Goal: Information Seeking & Learning: Learn about a topic

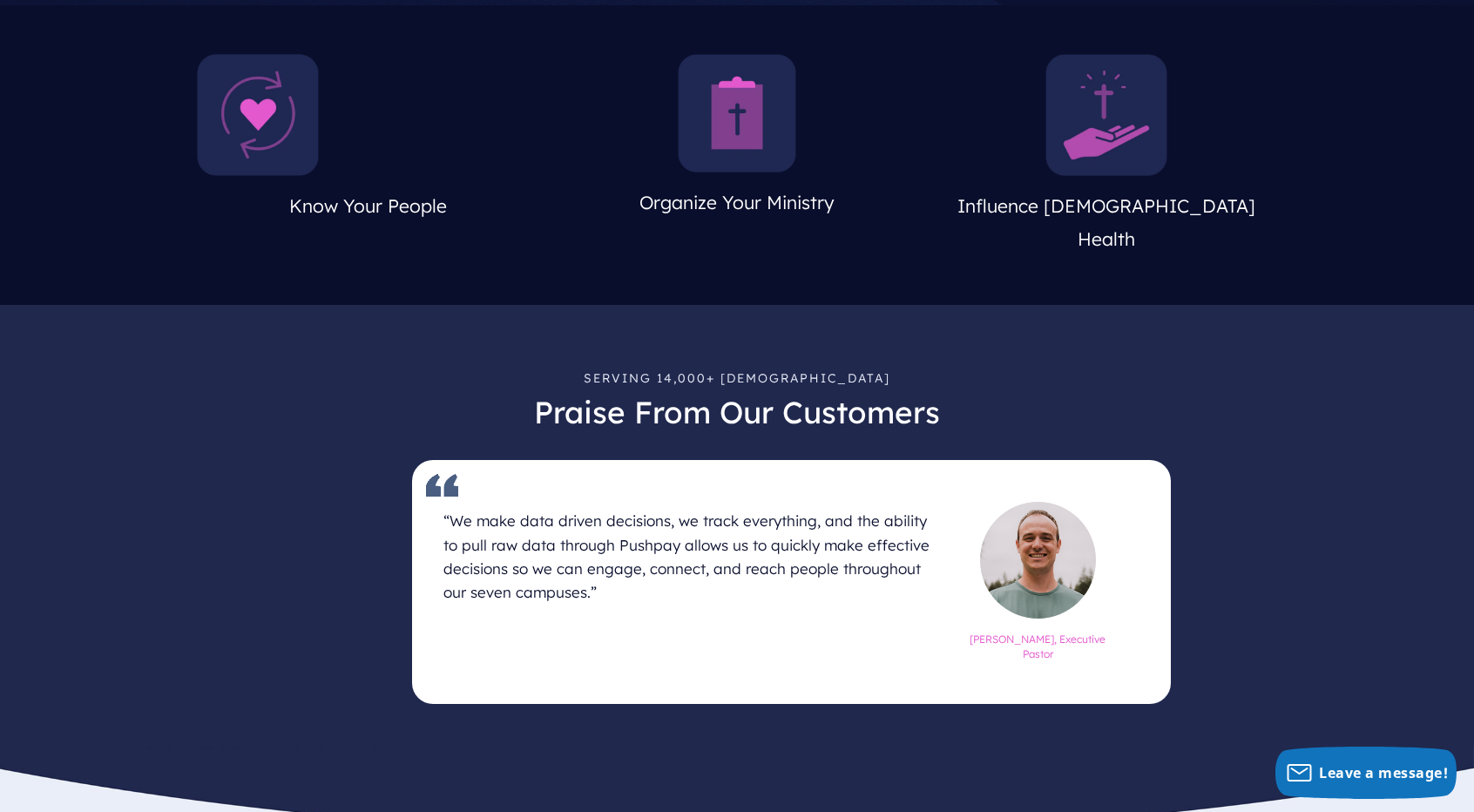
scroll to position [868, 0]
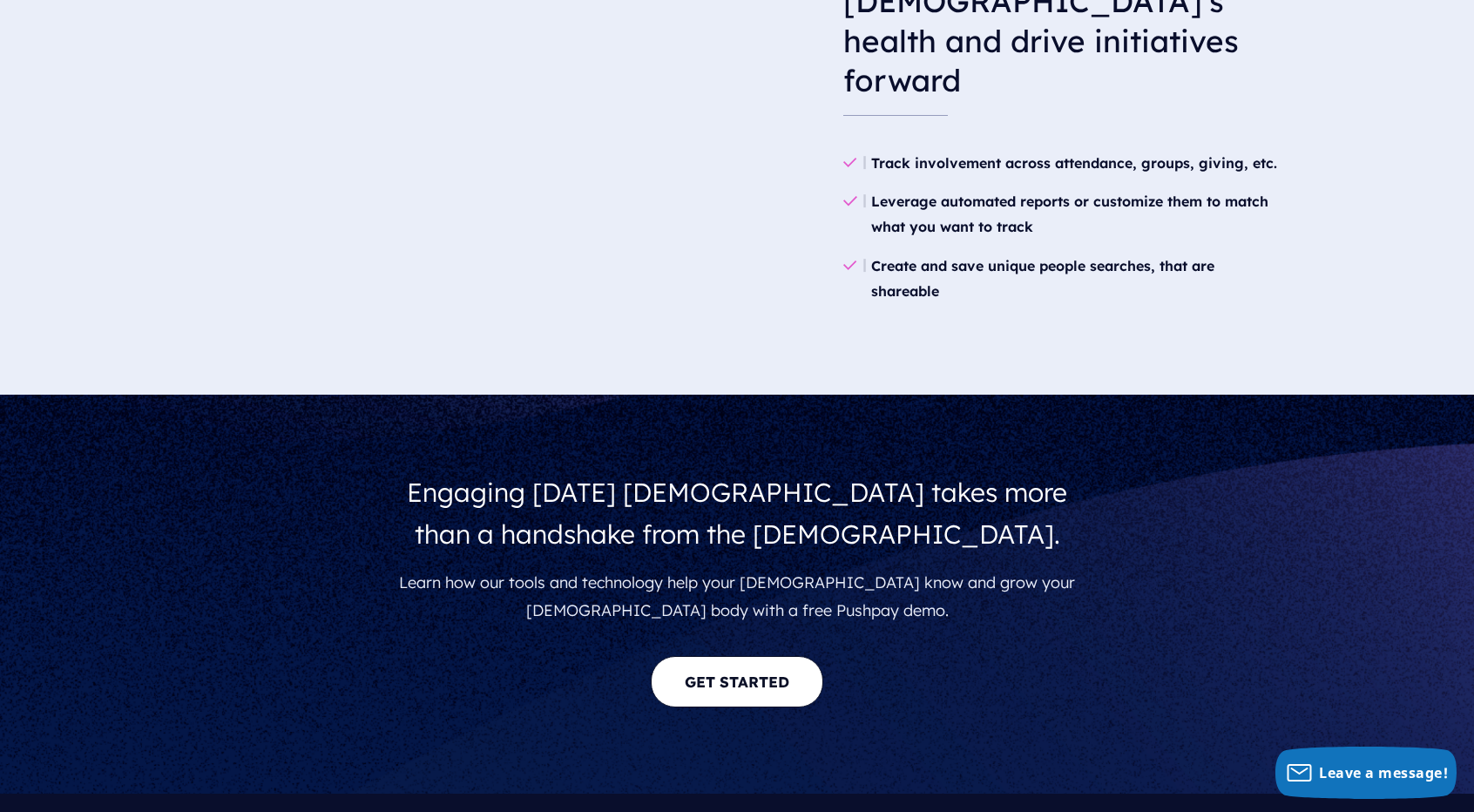
scroll to position [2885, 0]
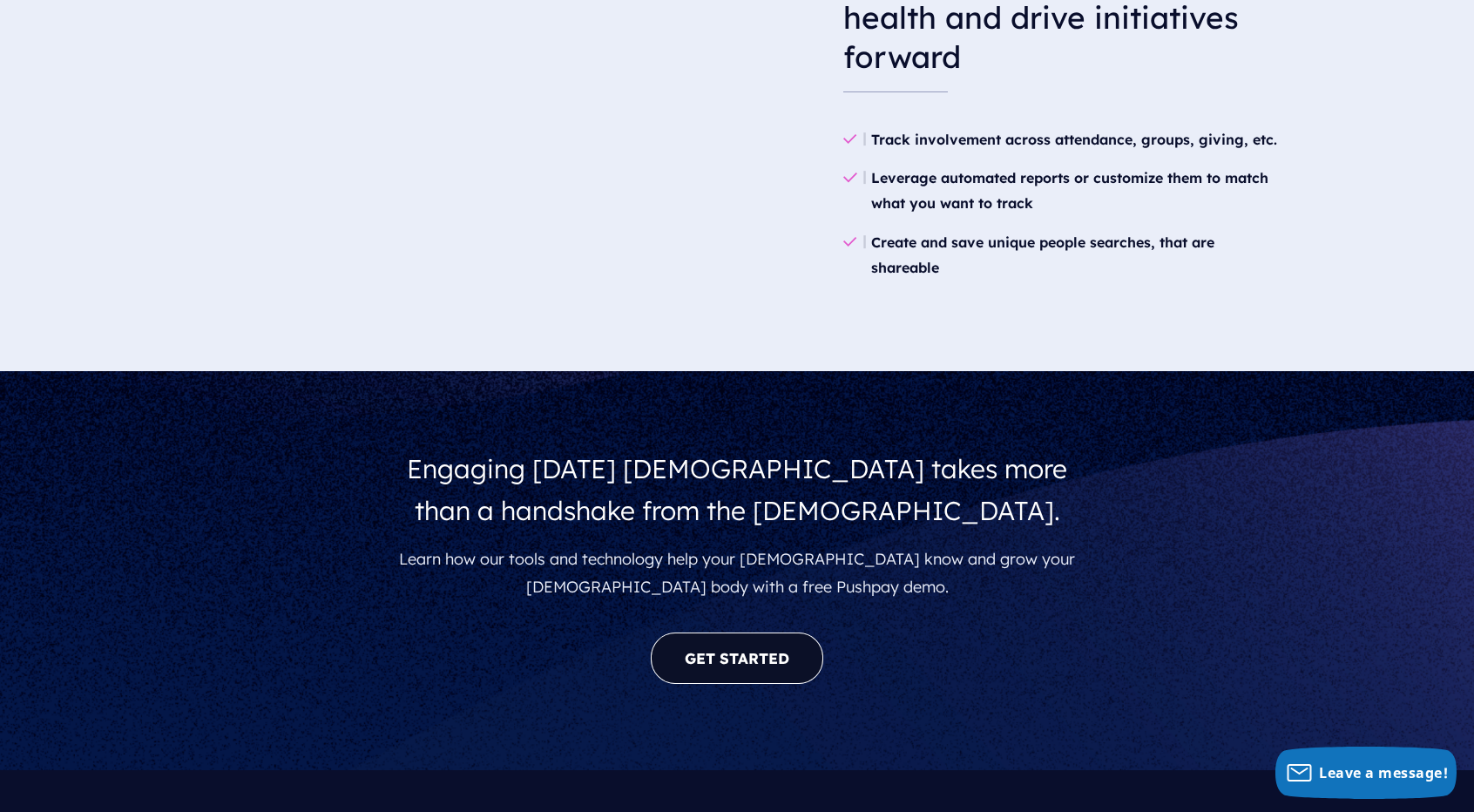
drag, startPoint x: 683, startPoint y: 744, endPoint x: 677, endPoint y: 734, distance: 11.7
click at [677, 684] on link "GET STARTED" at bounding box center [737, 658] width 173 height 52
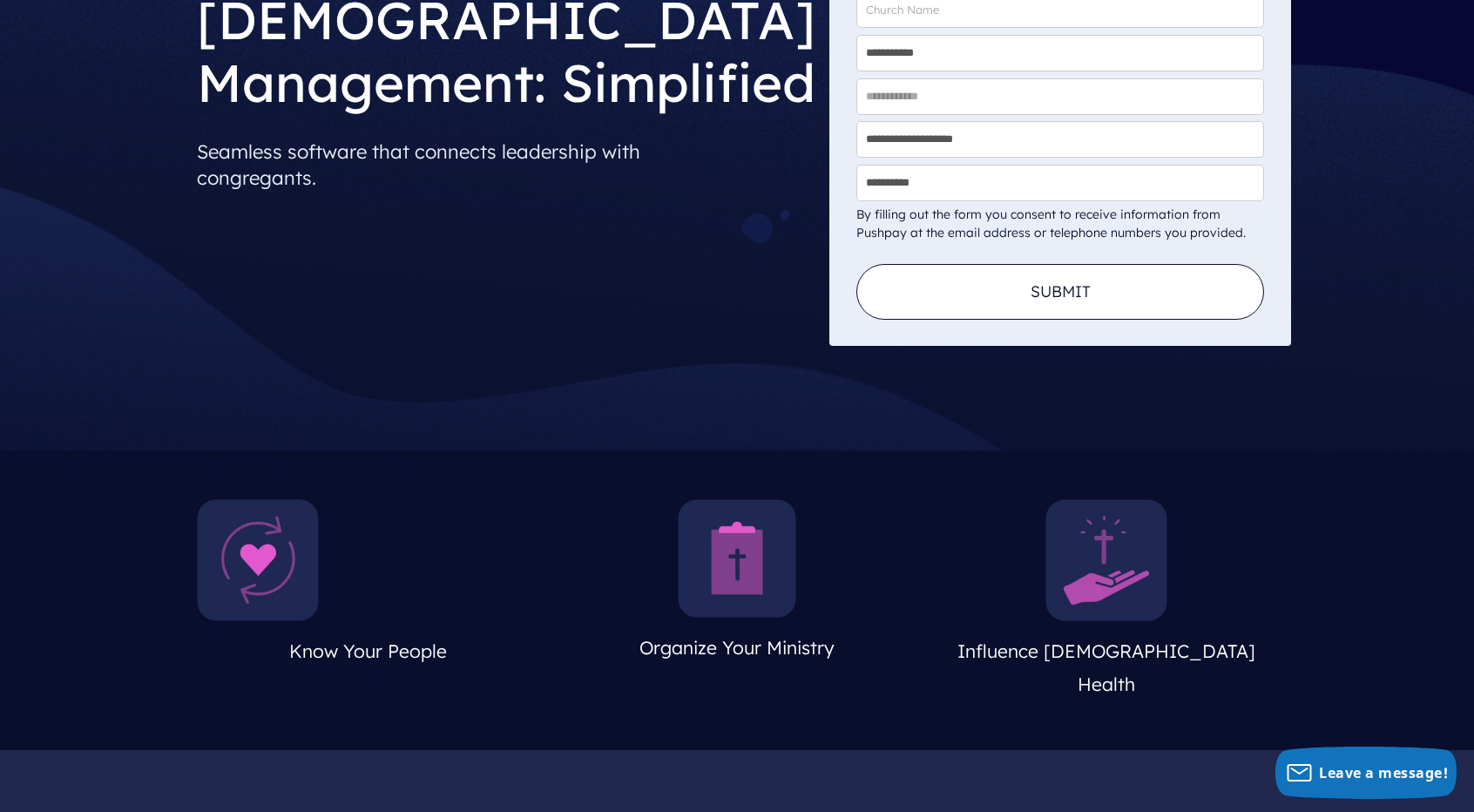
scroll to position [0, 0]
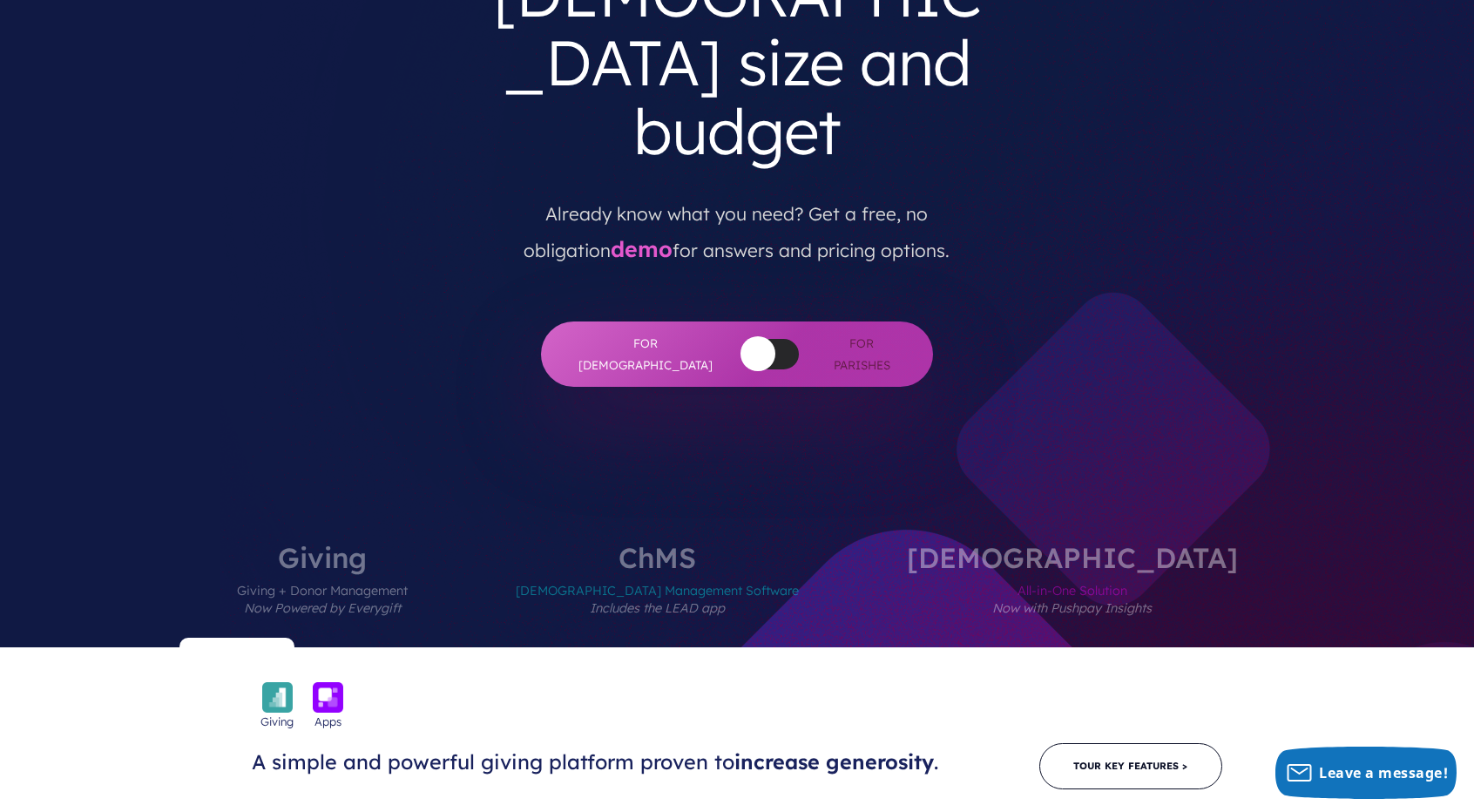
scroll to position [304, 0]
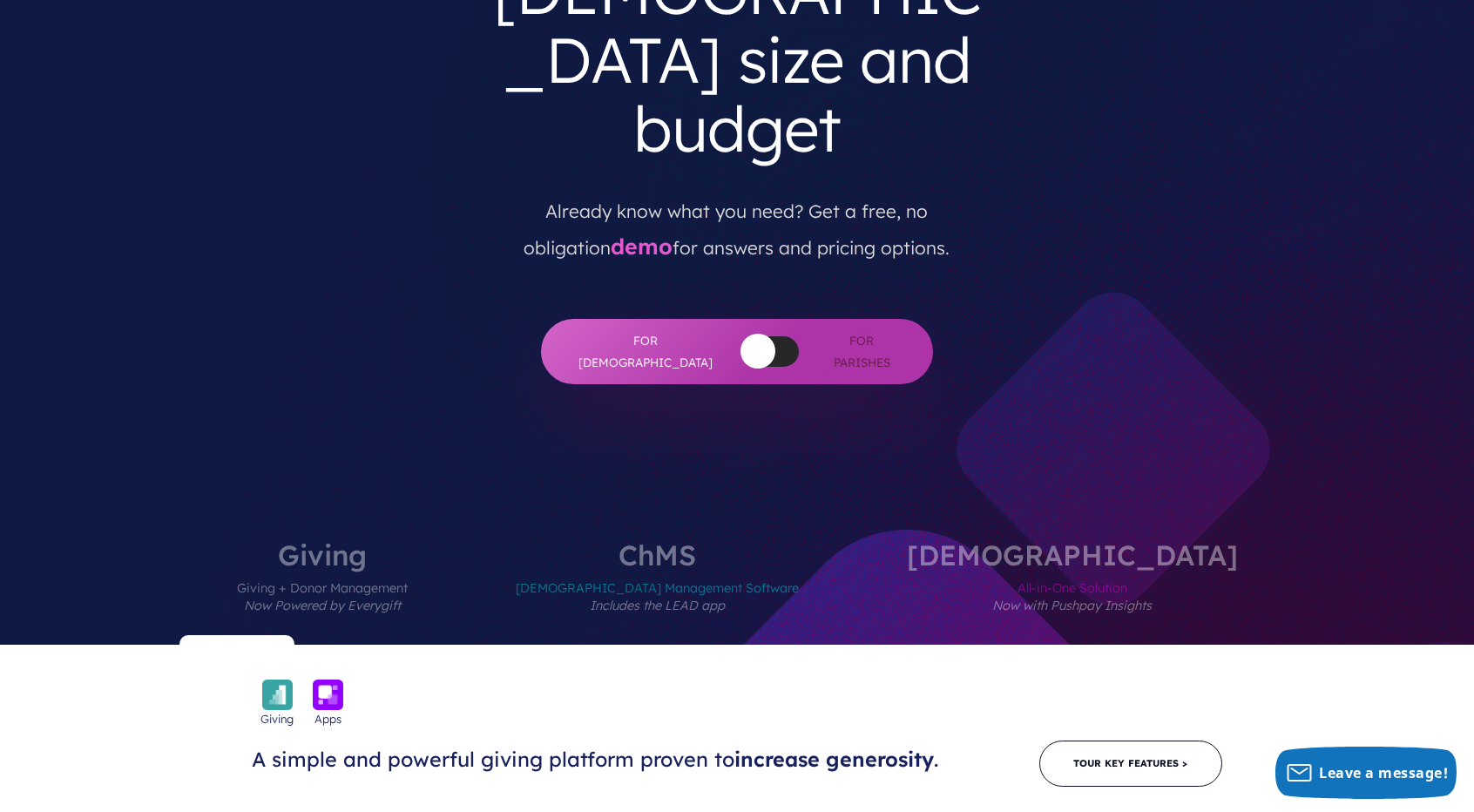
click at [762, 541] on label "ChMS Church Management Software Includes the LEAD app" at bounding box center [657, 593] width 387 height 103
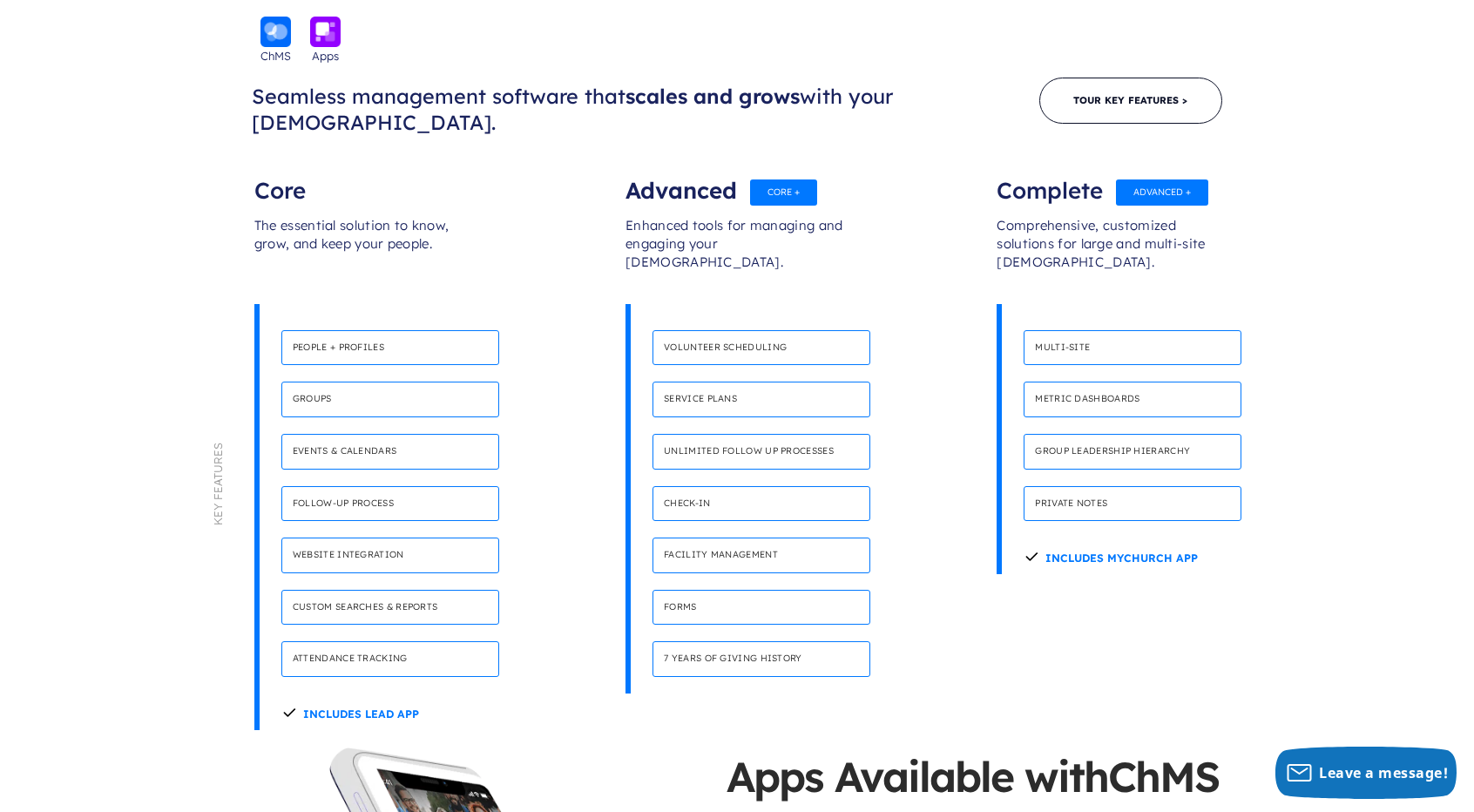
scroll to position [963, 0]
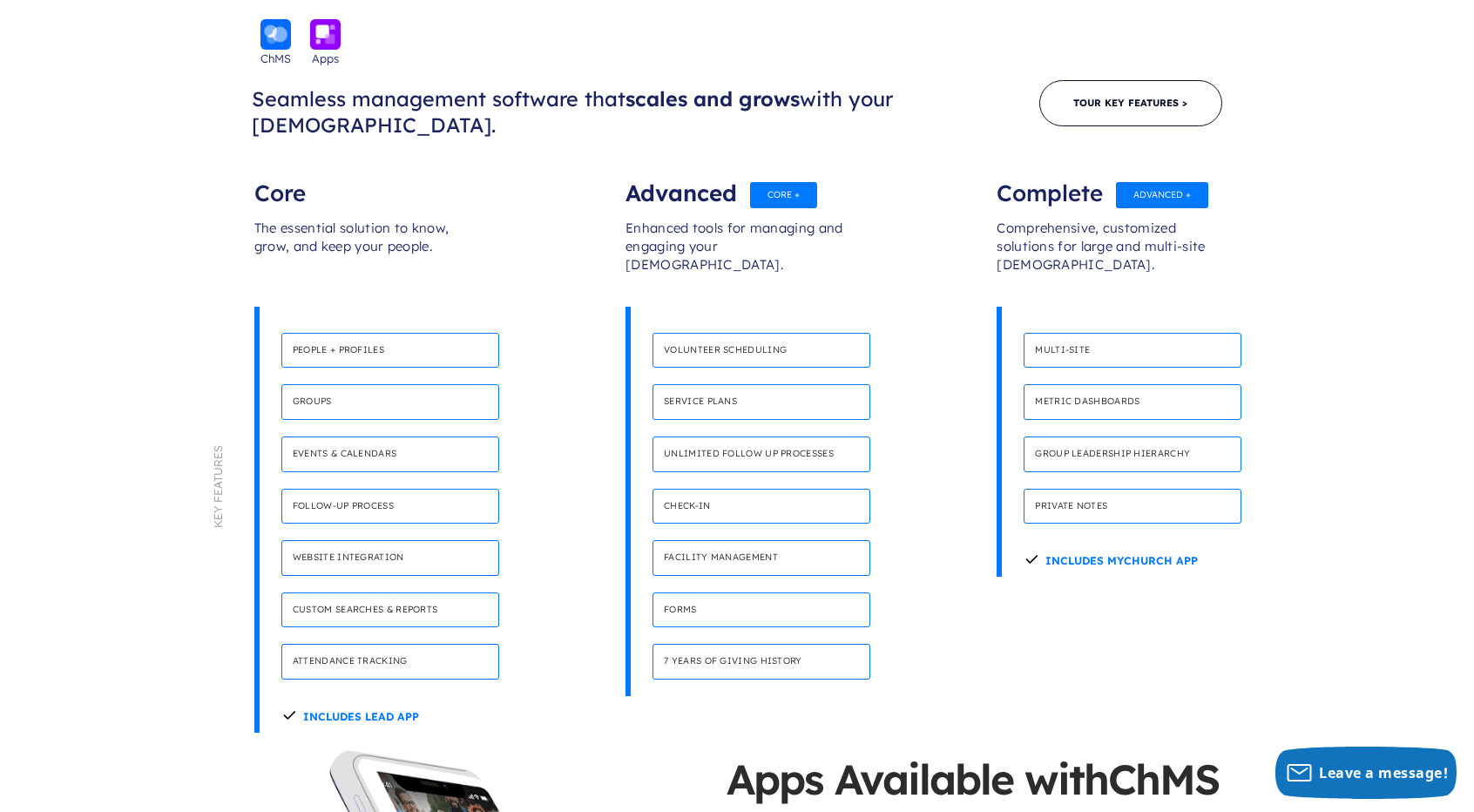
click at [298, 167] on div "Core" at bounding box center [366, 184] width 223 height 35
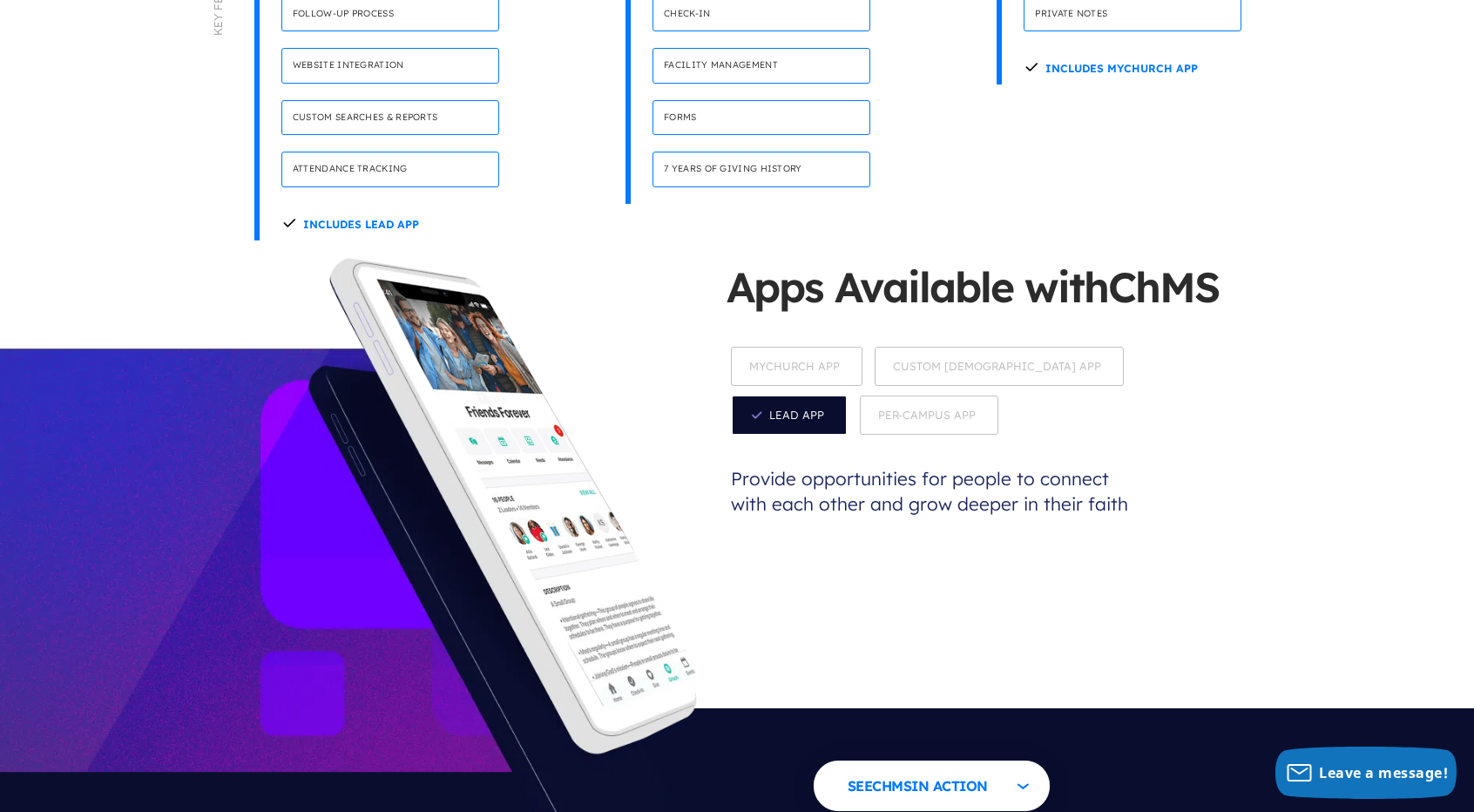
scroll to position [1458, 0]
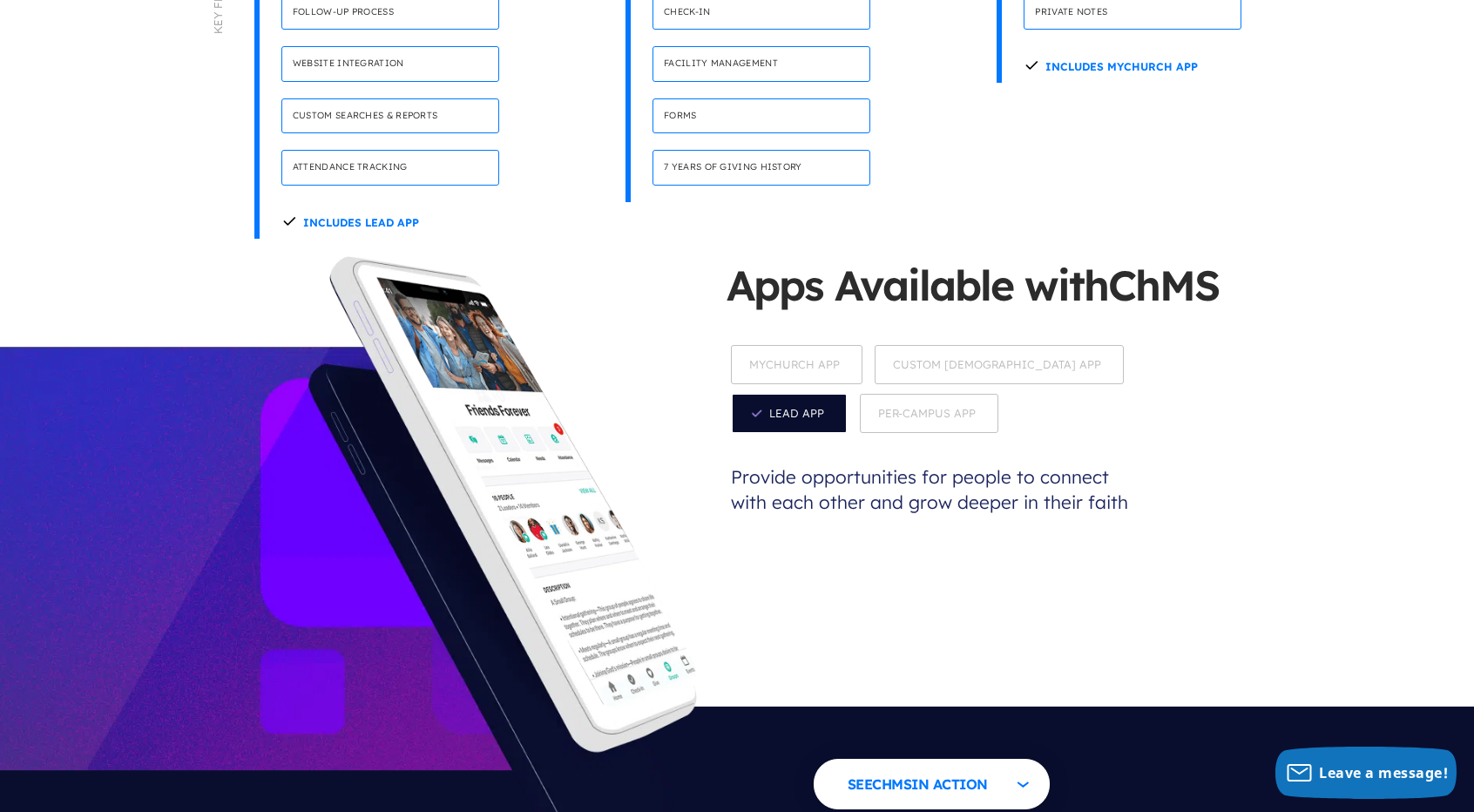
click at [952, 345] on span "Custom Church App" at bounding box center [998, 365] width 249 height 39
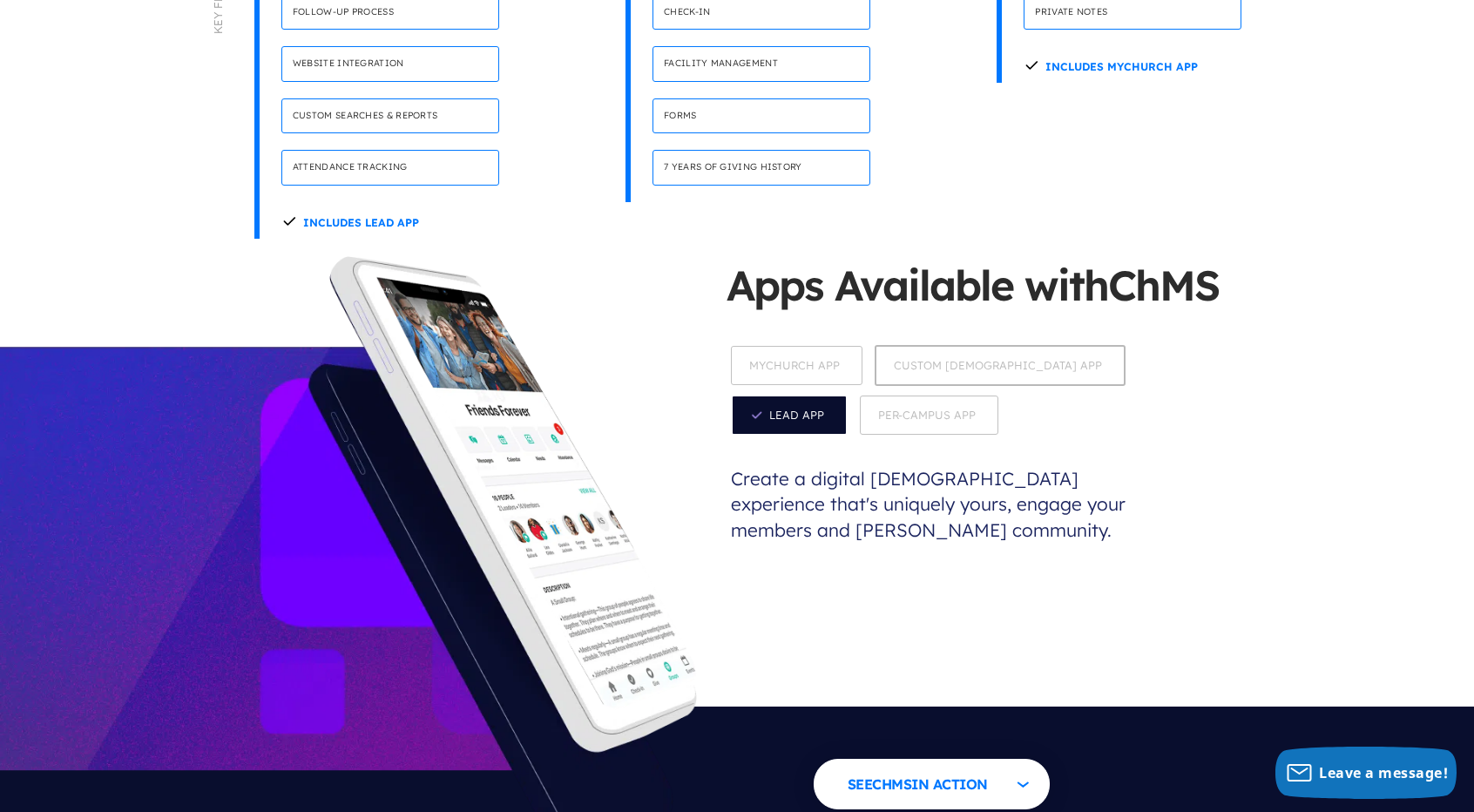
click at [847, 346] on span "MyChurch App" at bounding box center [797, 366] width 132 height 39
click at [860, 396] on span "Per-Campus App" at bounding box center [929, 415] width 138 height 39
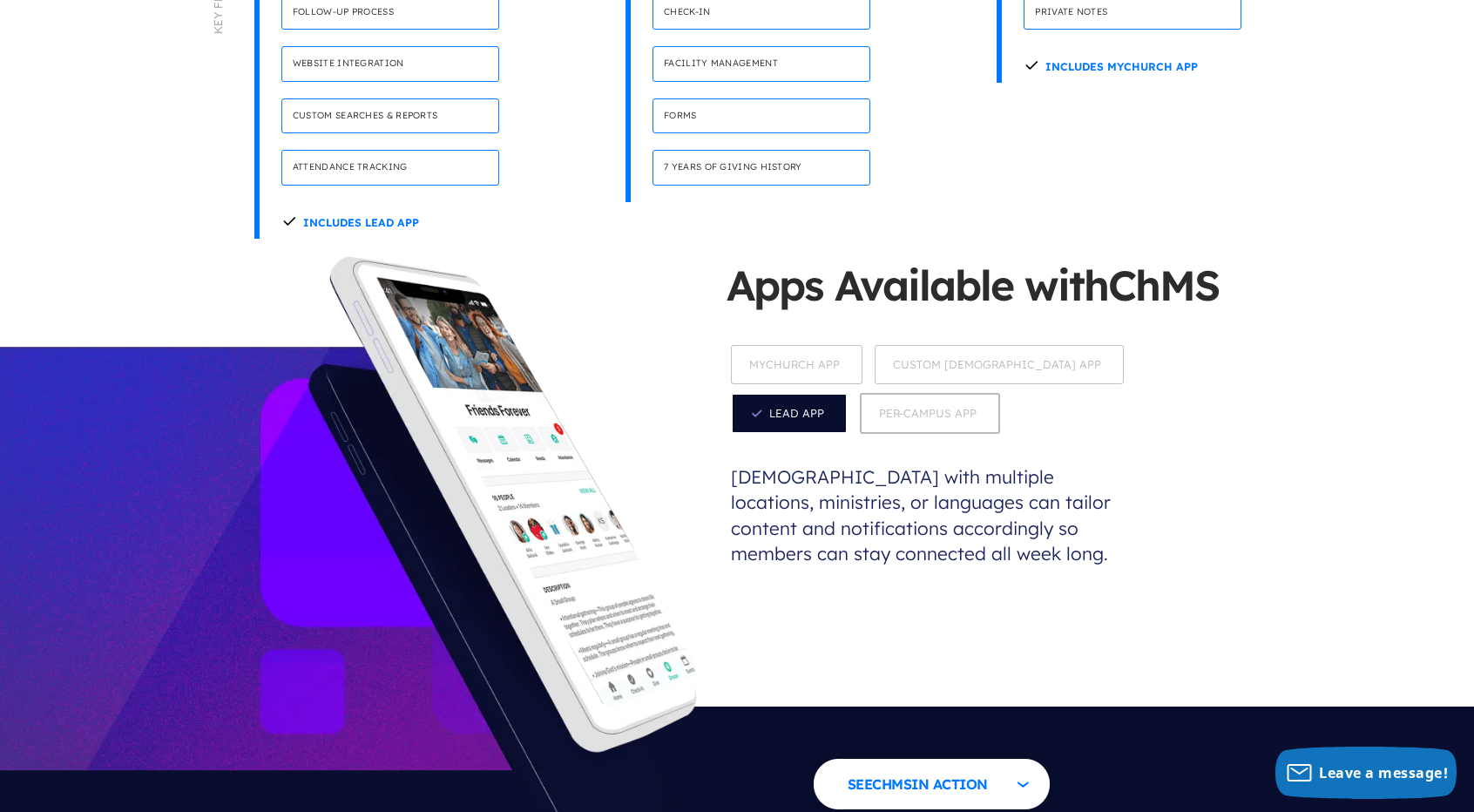
click at [969, 345] on span "Custom Church App" at bounding box center [998, 365] width 249 height 39
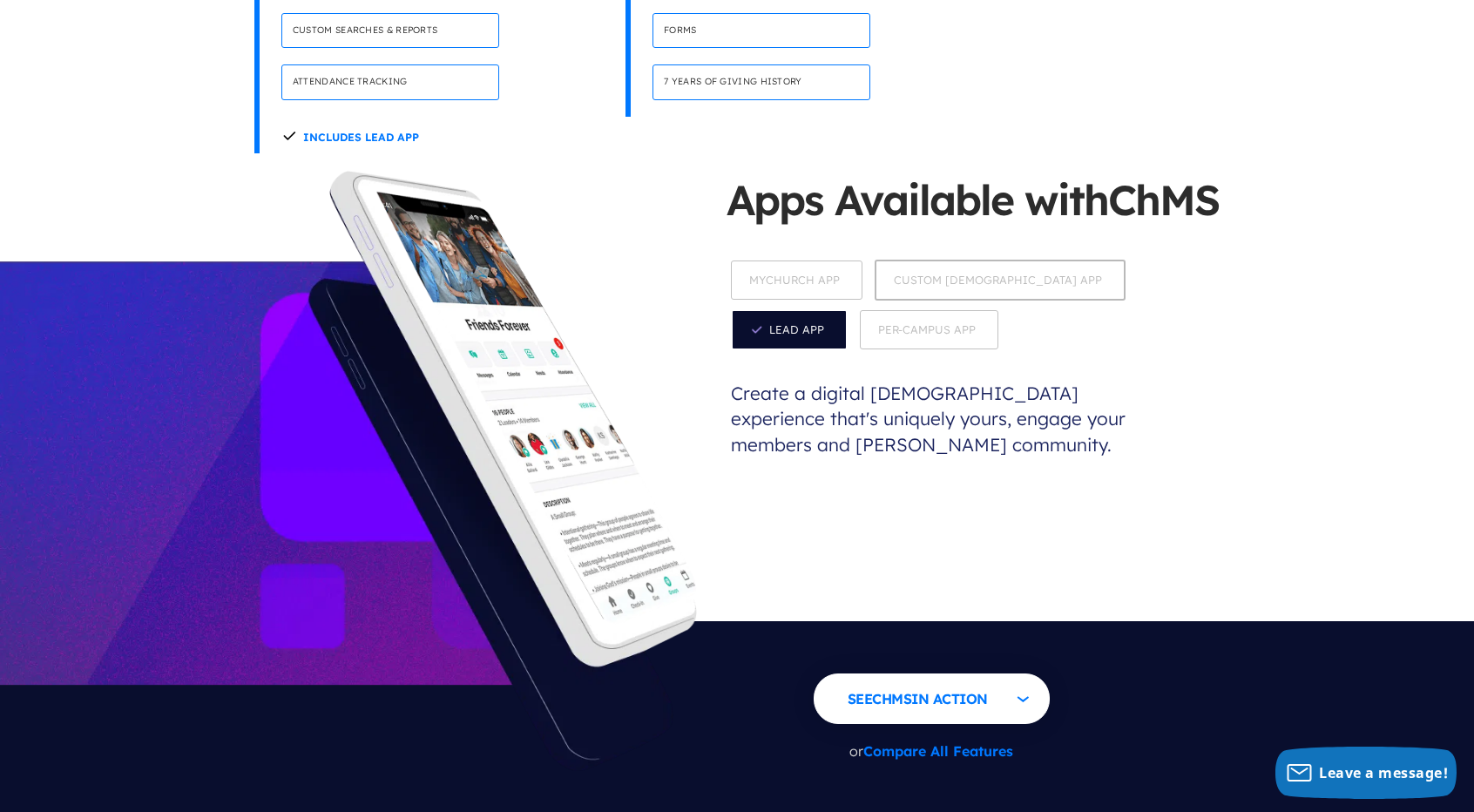
scroll to position [1545, 0]
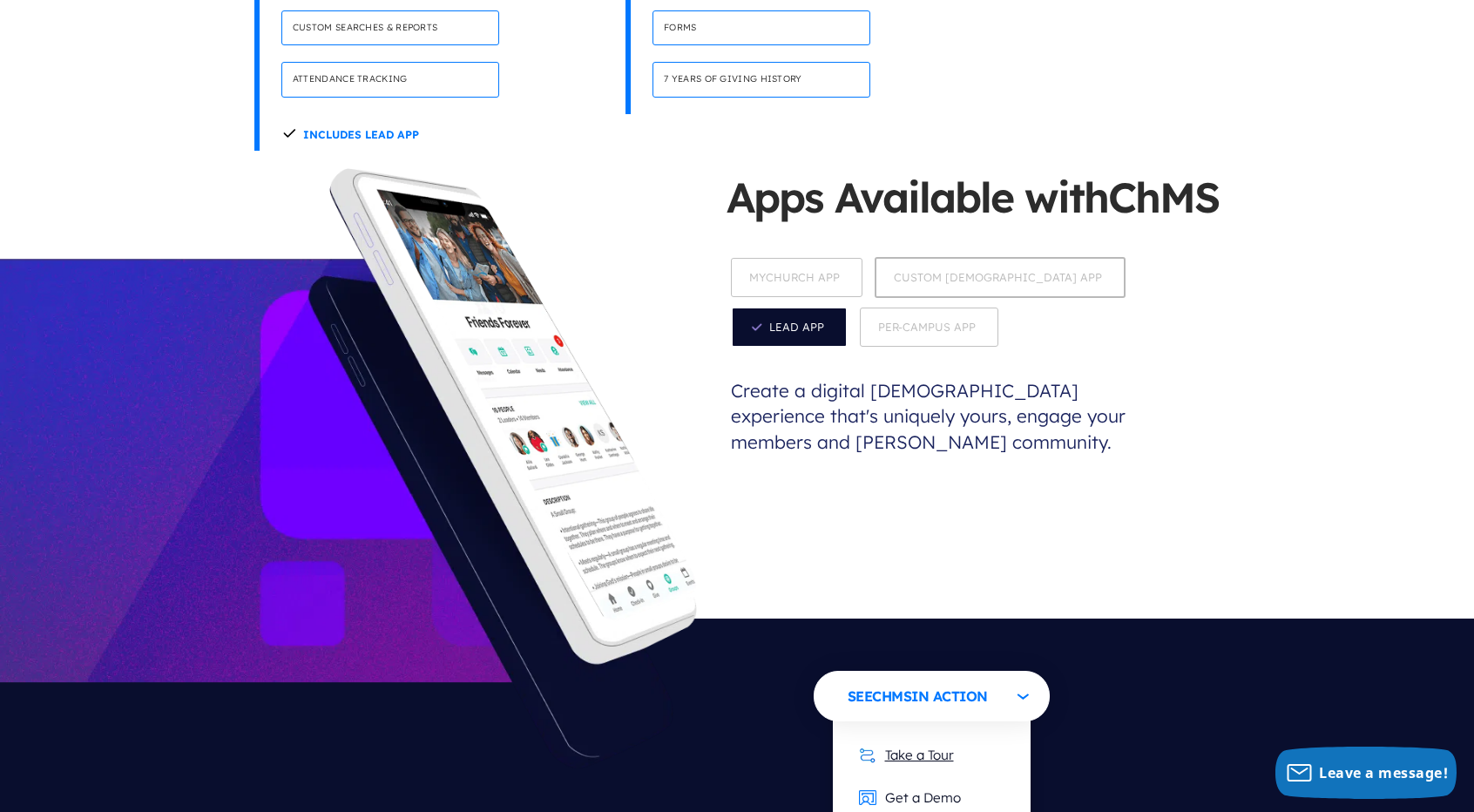
click at [925, 733] on link "Take a Tour" at bounding box center [906, 754] width 130 height 42
